Goal: Task Accomplishment & Management: Manage account settings

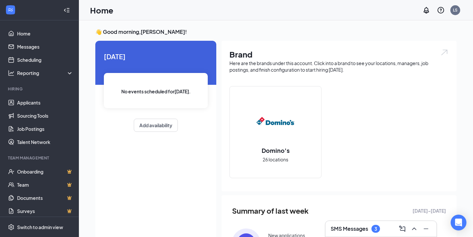
click at [361, 233] on div "SMS Messages 3" at bounding box center [355, 229] width 49 height 8
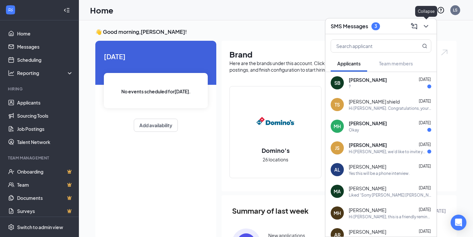
click at [428, 26] on icon "ChevronDown" at bounding box center [426, 26] width 8 height 8
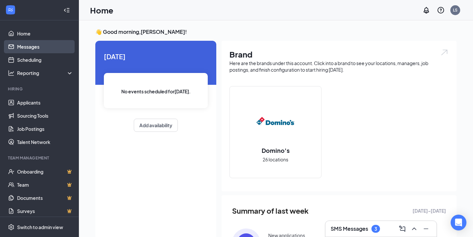
click at [35, 52] on link "Messages" at bounding box center [45, 46] width 56 height 13
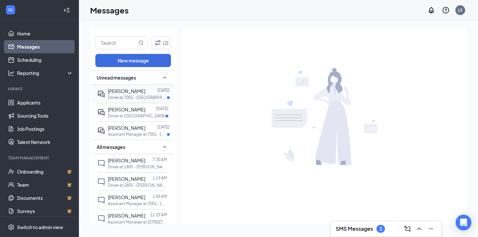
click at [128, 94] on div "[PERSON_NAME]" at bounding box center [127, 91] width 38 height 7
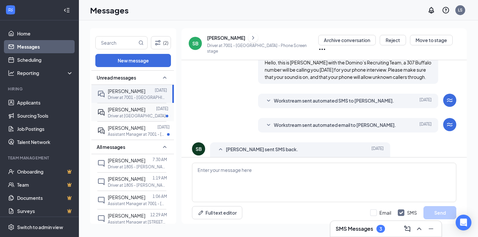
scroll to position [205, 0]
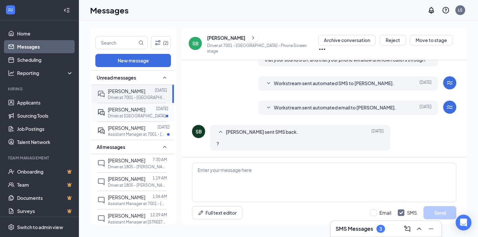
click at [128, 115] on p "Driver at [GEOGRAPHIC_DATA]" at bounding box center [137, 116] width 58 height 6
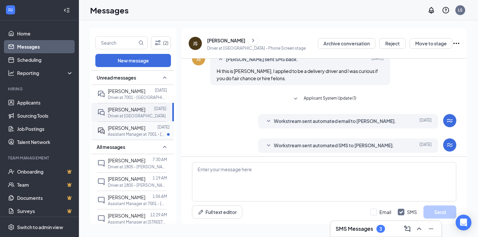
scroll to position [129, 0]
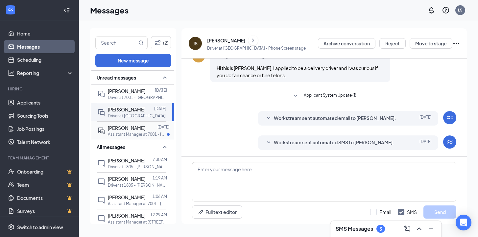
click at [126, 133] on p "Assistant Manager at 7001 - [GEOGRAPHIC_DATA]" at bounding box center [137, 135] width 59 height 6
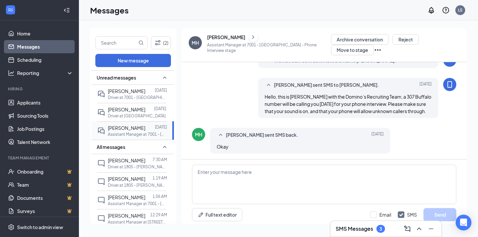
scroll to position [201, 0]
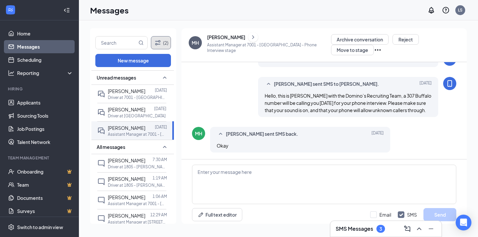
click at [158, 42] on icon "Filter" at bounding box center [158, 43] width 8 height 8
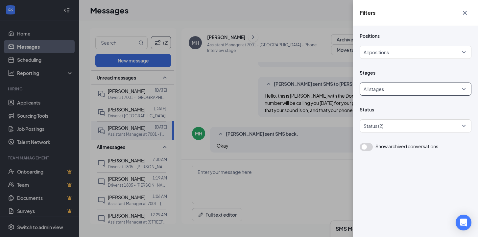
click at [414, 86] on div at bounding box center [413, 89] width 99 height 11
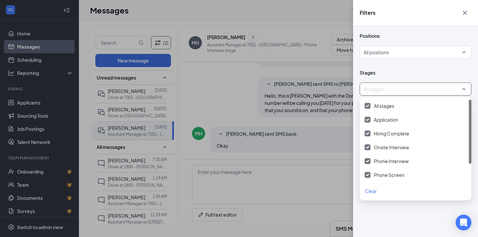
click at [236, 67] on div "Filters Positions All positions Stages All stages Status Status (2) Show archiv…" at bounding box center [239, 118] width 478 height 237
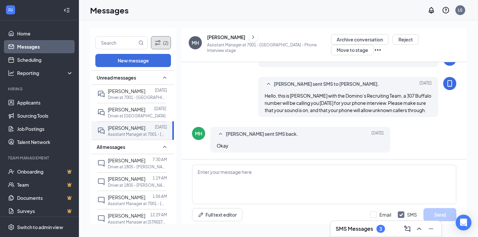
click at [162, 44] on button "(2)" at bounding box center [161, 42] width 20 height 13
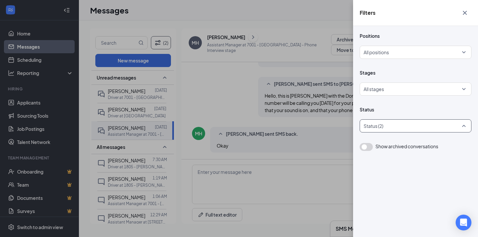
click at [414, 122] on div at bounding box center [413, 126] width 102 height 11
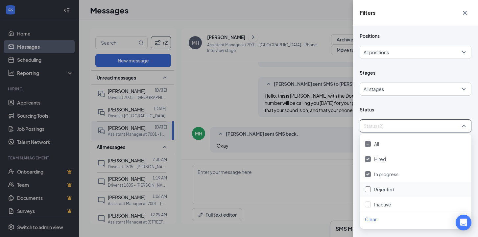
click at [368, 191] on div at bounding box center [368, 190] width 6 height 6
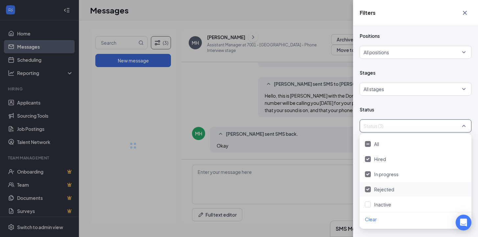
click at [467, 13] on icon "Cross" at bounding box center [465, 13] width 8 height 8
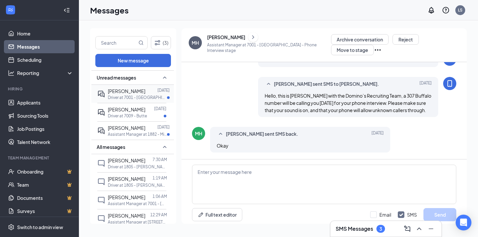
click at [135, 95] on p "Driver at 7001 - [GEOGRAPHIC_DATA]" at bounding box center [137, 98] width 59 height 6
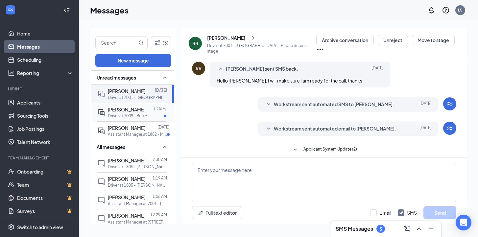
scroll to position [176, 0]
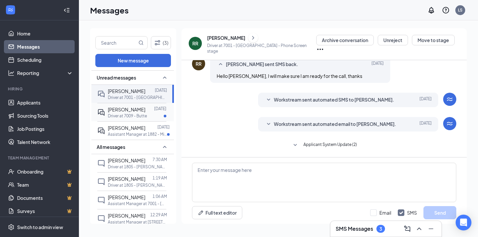
click at [132, 110] on span "[PERSON_NAME]" at bounding box center [127, 110] width 38 height 6
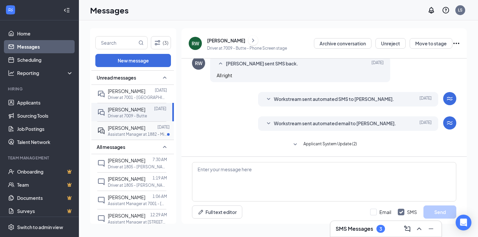
scroll to position [226, 0]
click at [127, 133] on p "Assistant Manager at 1882 - Minot" at bounding box center [137, 135] width 59 height 6
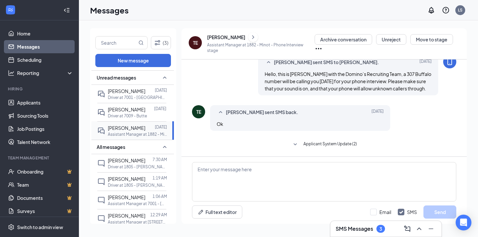
scroll to position [177, 0]
click at [37, 102] on link "Applicants" at bounding box center [45, 102] width 56 height 13
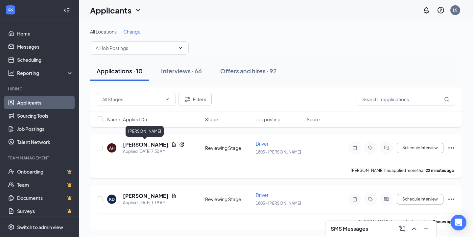
click at [140, 145] on h5 "[PERSON_NAME]" at bounding box center [146, 144] width 46 height 7
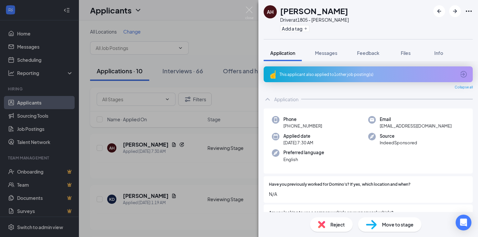
click at [330, 79] on div "This applicant also applied to 1 other job posting(s)" at bounding box center [368, 74] width 209 height 16
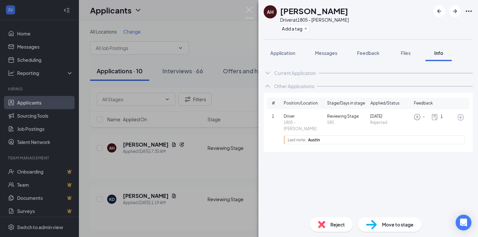
click at [371, 224] on img at bounding box center [371, 225] width 11 height 10
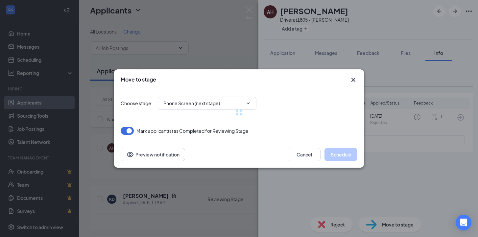
type input "Phone Screen (next stage)"
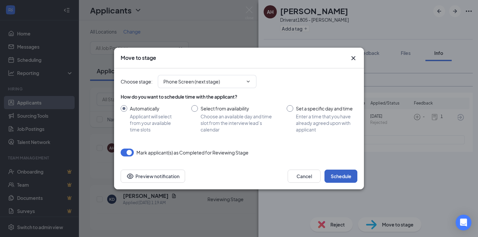
click at [337, 176] on button "Schedule" at bounding box center [341, 176] width 33 height 13
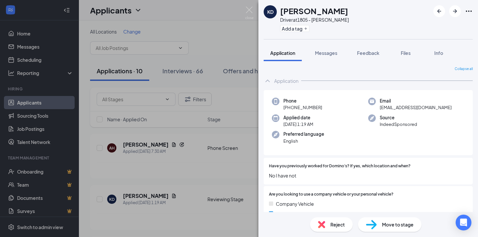
click at [375, 227] on img at bounding box center [371, 225] width 11 height 10
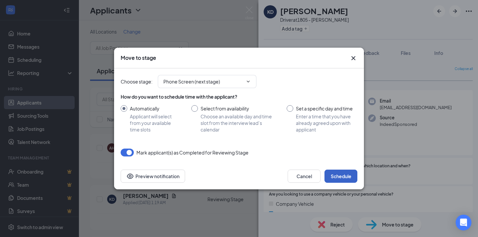
click at [349, 177] on button "Schedule" at bounding box center [341, 176] width 33 height 13
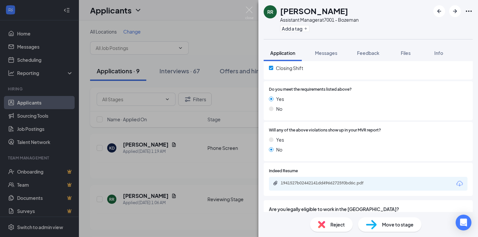
scroll to position [353, 0]
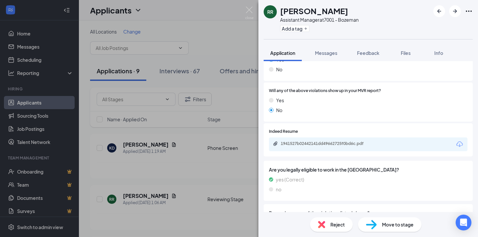
click at [297, 140] on div "1941527b02442141dd49662725f0bd6c.pdf" at bounding box center [368, 145] width 199 height 14
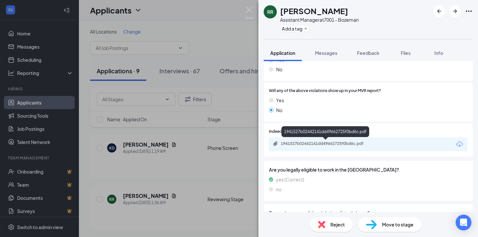
click at [295, 143] on div "1941527b02442141dd49662725f0bd6c.pdf" at bounding box center [327, 143] width 92 height 5
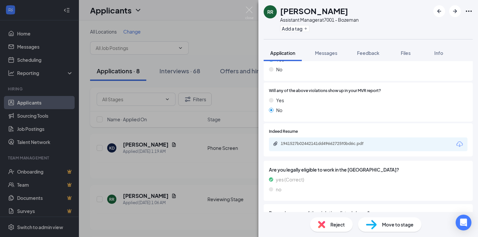
click at [373, 224] on img at bounding box center [371, 225] width 11 height 10
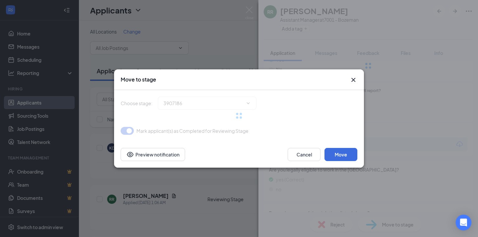
type input "Phone Interview (next stage)"
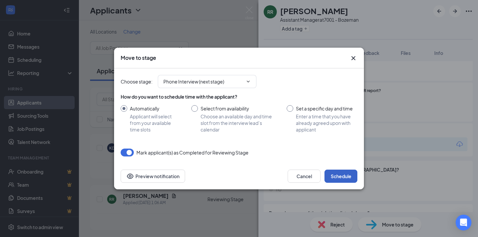
click at [341, 175] on button "Schedule" at bounding box center [341, 176] width 33 height 13
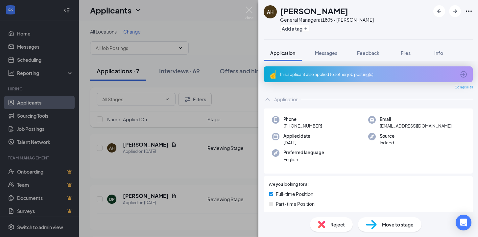
click at [331, 76] on div "This applicant also applied to 1 other job posting(s)" at bounding box center [368, 75] width 176 height 6
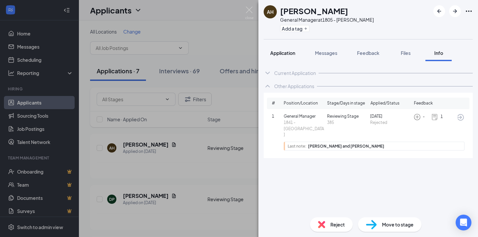
click at [288, 52] on span "Application" at bounding box center [282, 53] width 25 height 6
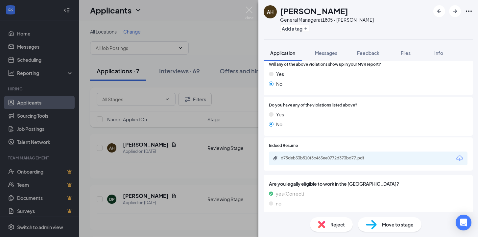
scroll to position [288, 0]
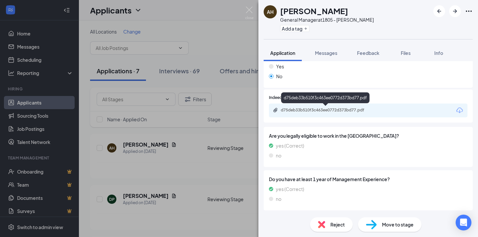
click at [317, 113] on div "d75deb33b510f3c463ee0772d373bd77.pdf" at bounding box center [326, 111] width 107 height 6
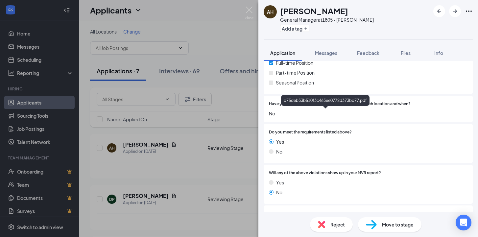
scroll to position [57, 0]
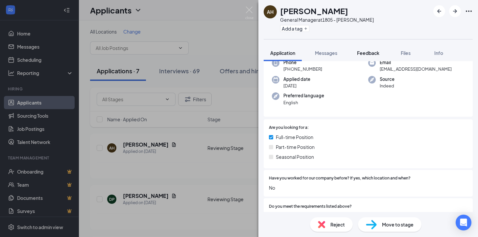
click at [370, 52] on span "Feedback" at bounding box center [368, 53] width 22 height 6
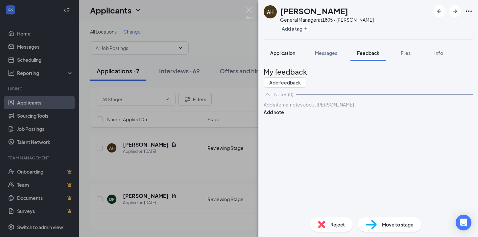
click at [282, 53] on span "Application" at bounding box center [282, 53] width 25 height 6
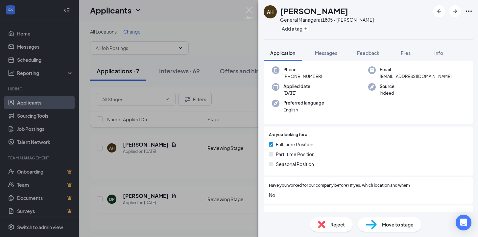
scroll to position [50, 0]
click at [261, 3] on div "[PERSON_NAME] General Manager at 1805 - [PERSON_NAME] Add a tag" at bounding box center [369, 19] width 220 height 39
drag, startPoint x: 366, startPoint y: 53, endPoint x: 367, endPoint y: 59, distance: 6.3
click at [366, 53] on span "Feedback" at bounding box center [368, 53] width 22 height 6
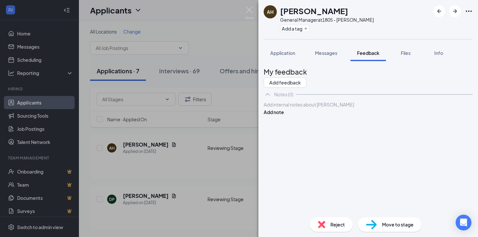
click at [331, 108] on div at bounding box center [368, 104] width 209 height 7
click at [284, 116] on button "Add note" at bounding box center [274, 112] width 20 height 7
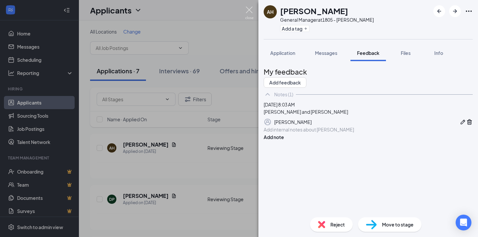
click at [248, 10] on img at bounding box center [249, 13] width 8 height 13
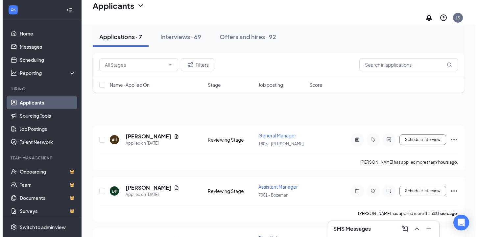
scroll to position [45, 0]
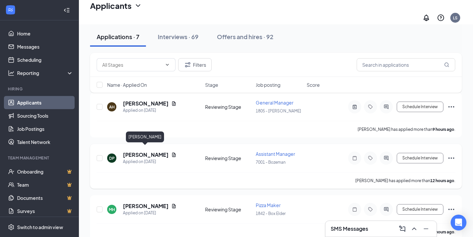
click at [138, 151] on h5 "[PERSON_NAME]" at bounding box center [146, 154] width 46 height 7
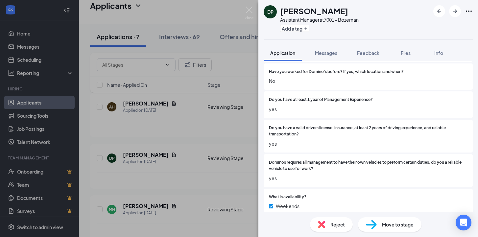
scroll to position [205, 0]
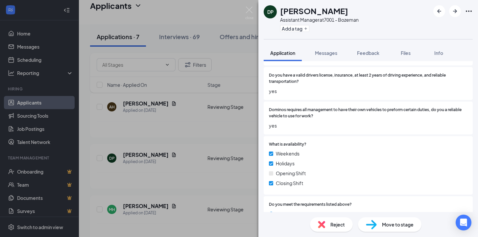
click at [383, 228] on span "Move to stage" at bounding box center [398, 224] width 32 height 7
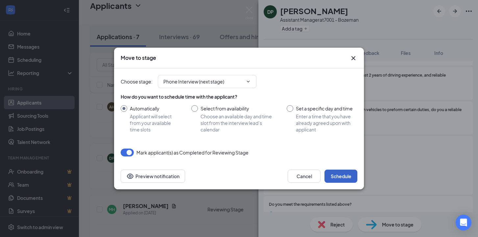
click at [348, 180] on button "Schedule" at bounding box center [341, 176] width 33 height 13
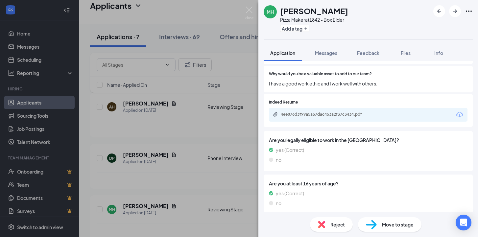
scroll to position [223, 0]
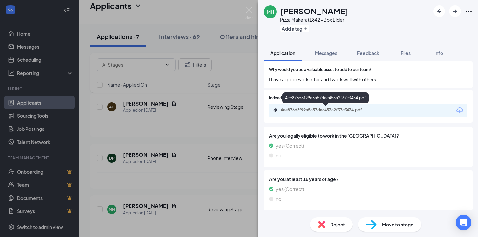
click at [317, 111] on div "4ee876d3f99a5a57dac453a2f37c3434.pdf" at bounding box center [327, 110] width 92 height 5
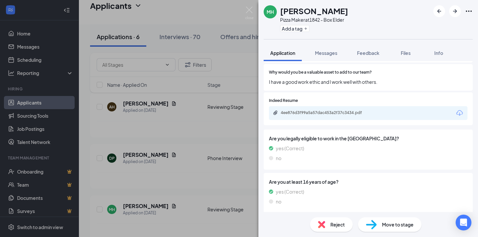
click at [382, 226] on span "Move to stage" at bounding box center [398, 224] width 32 height 7
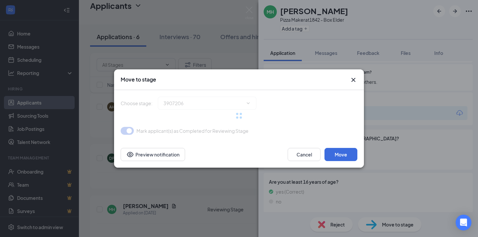
type input "Phone Screen (next stage)"
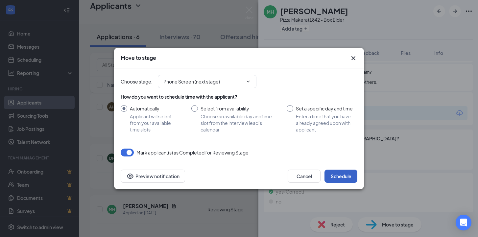
click at [341, 177] on button "Schedule" at bounding box center [341, 176] width 33 height 13
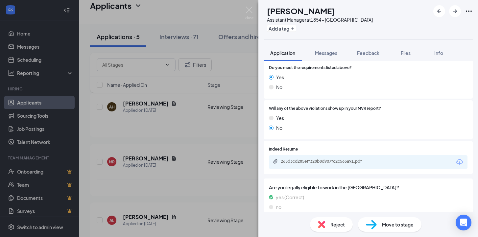
scroll to position [336, 0]
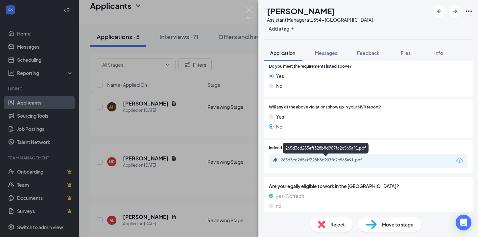
click at [322, 161] on div "265d3cd285eff328b8d907fc2c565a91.pdf" at bounding box center [327, 160] width 92 height 5
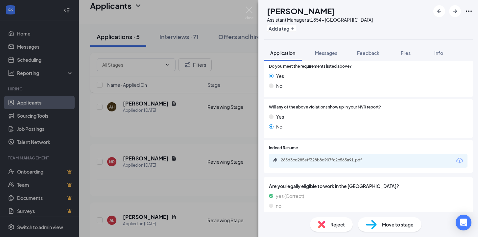
click at [338, 225] on span "Reject" at bounding box center [338, 224] width 14 height 7
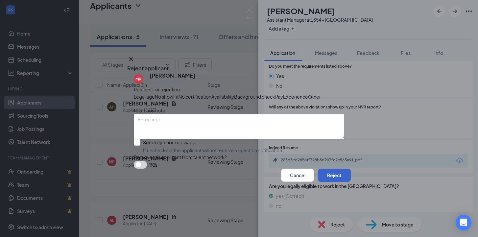
click at [331, 182] on button "Reject" at bounding box center [334, 175] width 33 height 13
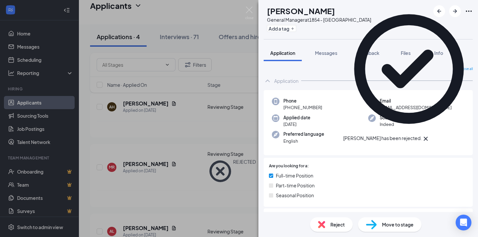
click at [430, 135] on icon "Cross" at bounding box center [426, 139] width 8 height 8
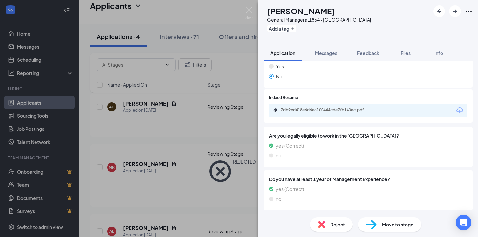
scroll to position [269, 0]
click at [325, 230] on div "Reject" at bounding box center [331, 224] width 43 height 14
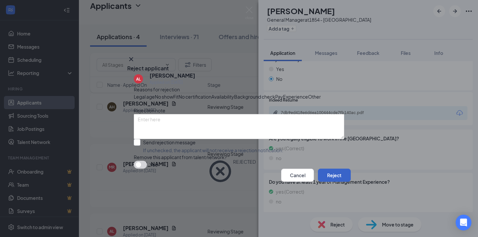
click at [326, 182] on button "Reject" at bounding box center [334, 175] width 33 height 13
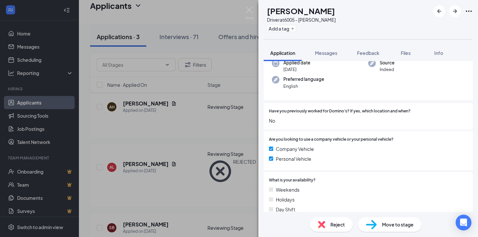
scroll to position [172, 0]
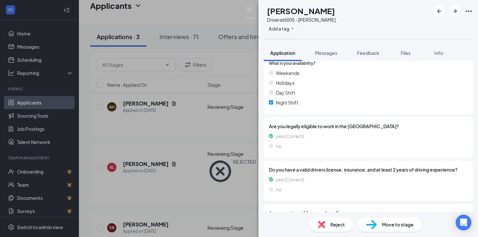
click at [372, 224] on img at bounding box center [371, 225] width 11 height 10
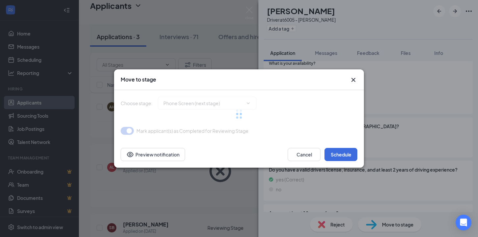
type input "Phone Screen (next stage)"
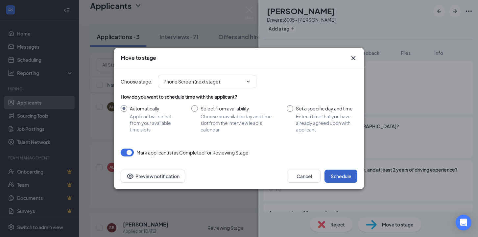
click at [343, 179] on button "Schedule" at bounding box center [341, 176] width 33 height 13
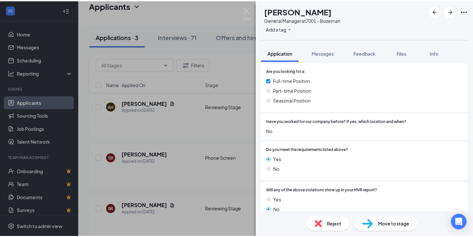
scroll to position [96, 0]
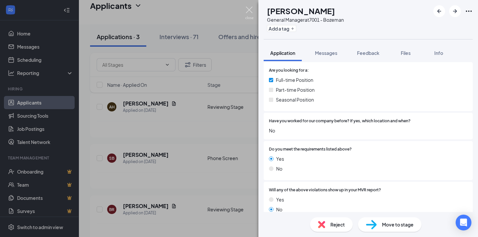
click at [251, 7] on img at bounding box center [249, 13] width 8 height 13
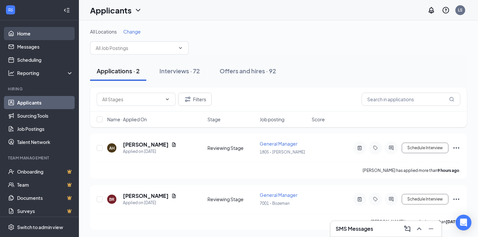
click at [33, 34] on link "Home" at bounding box center [45, 33] width 56 height 13
